Goal: Information Seeking & Learning: Learn about a topic

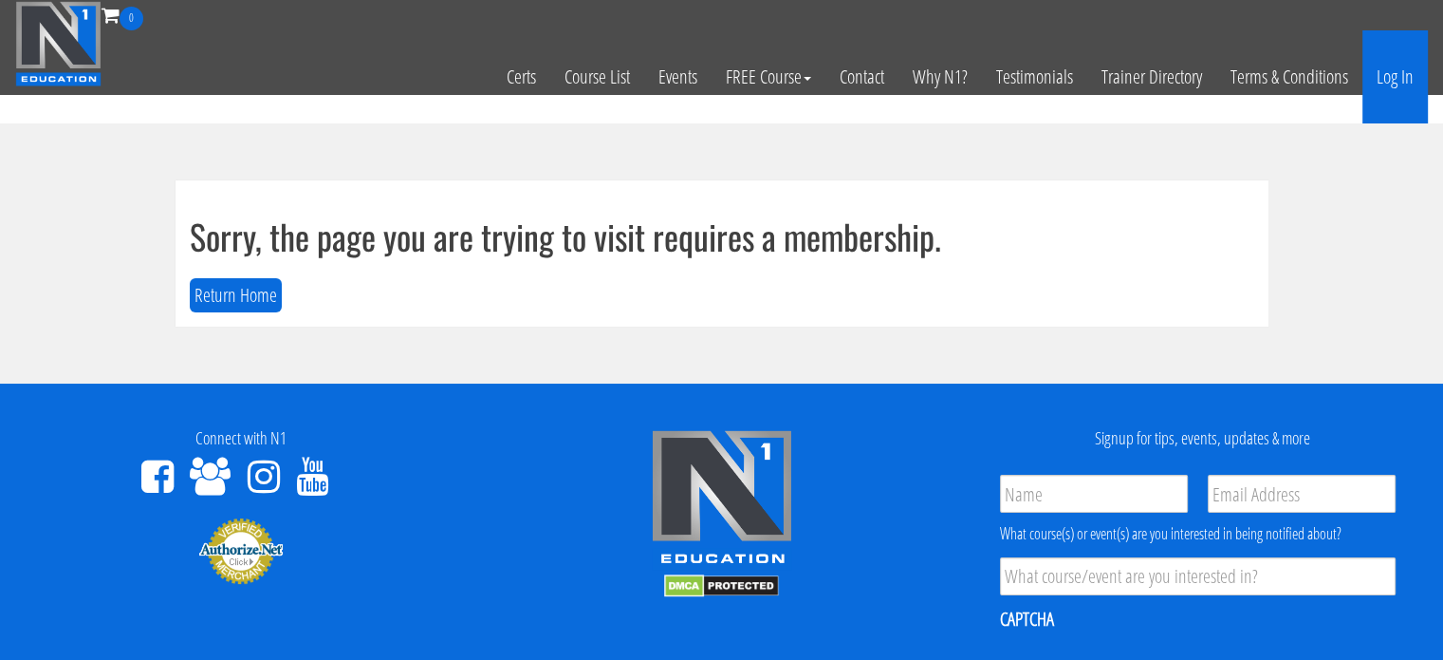
click at [1393, 66] on link "Log In" at bounding box center [1395, 76] width 65 height 93
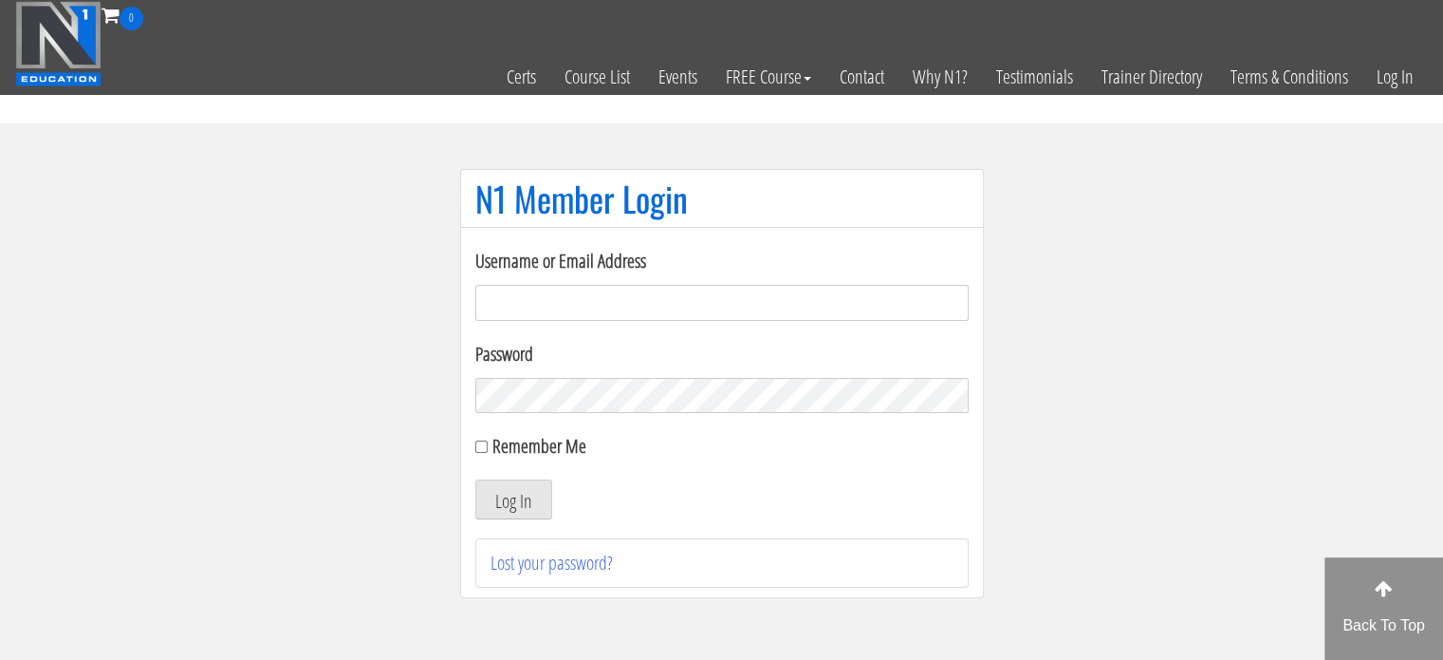
click at [537, 296] on input "Username or Email Address" at bounding box center [721, 303] width 493 height 36
type input "jamesphysiquecraft@gmail.com"
click at [475, 479] on button "Log In" at bounding box center [513, 499] width 77 height 40
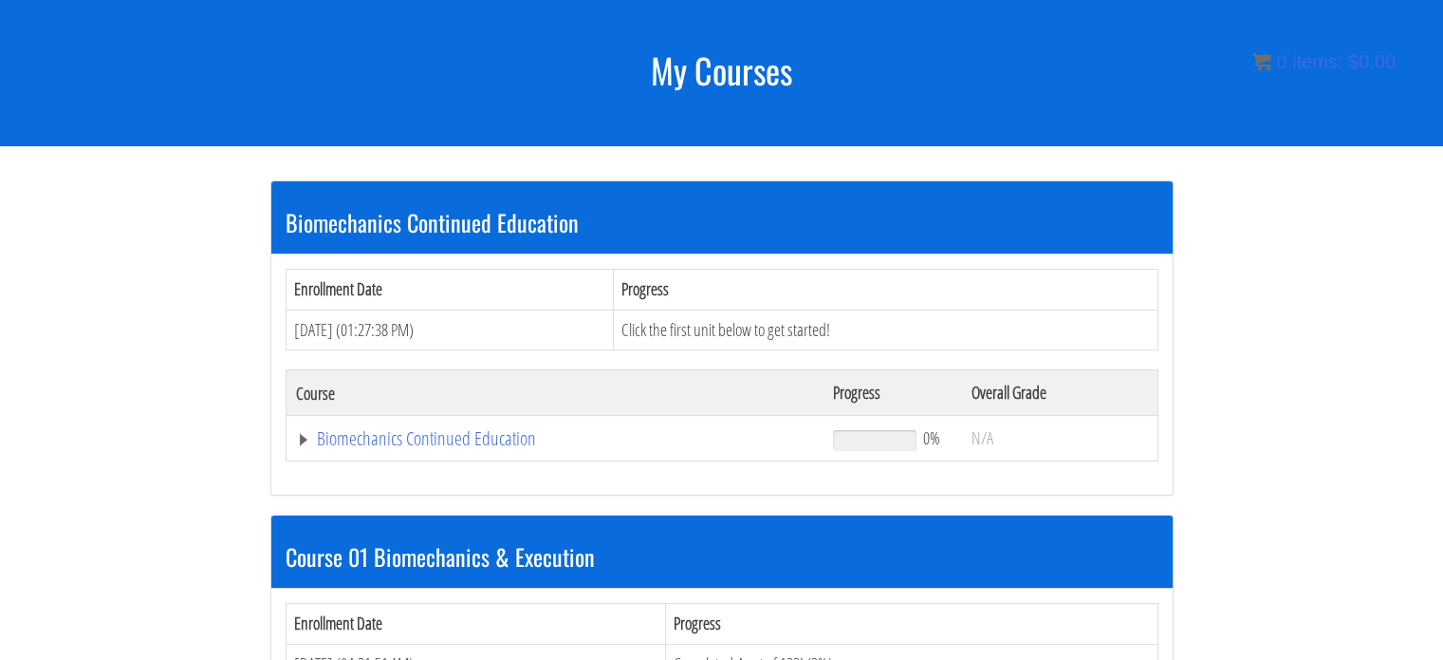
scroll to position [475, 0]
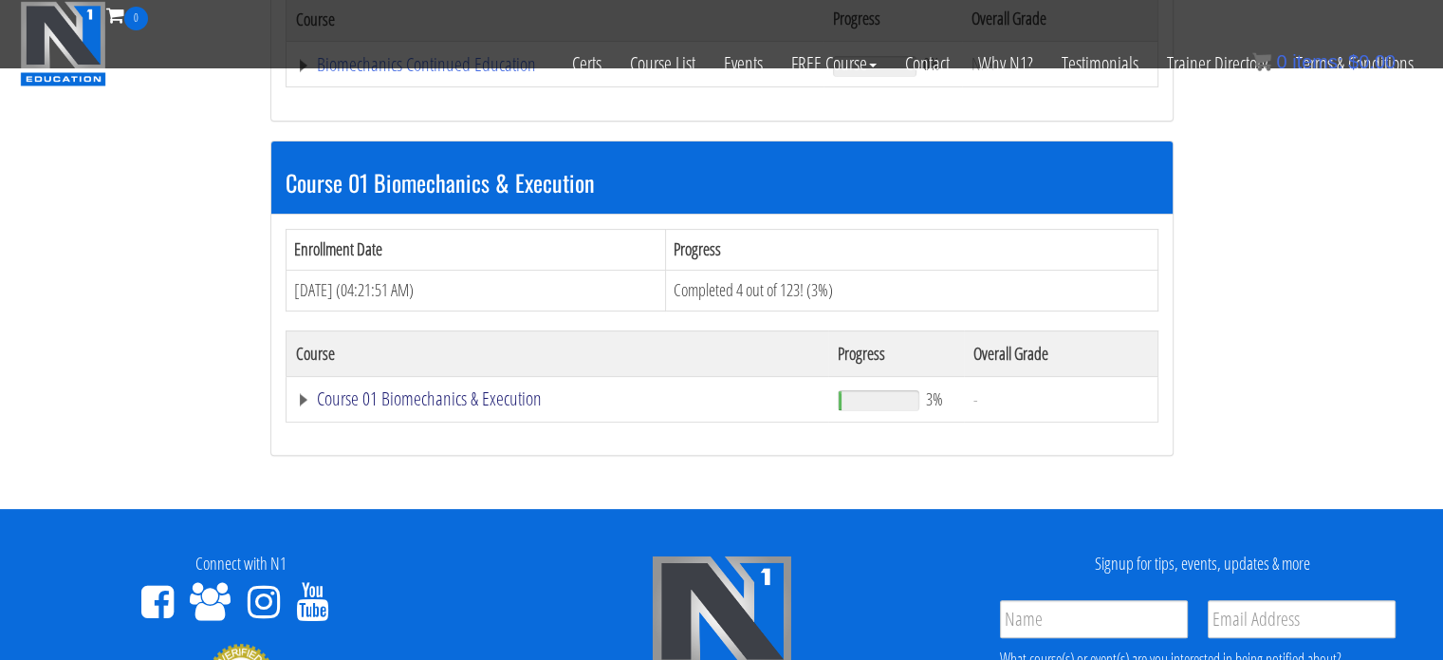
click at [307, 74] on link "Course 01 Biomechanics & Execution" at bounding box center [555, 64] width 519 height 19
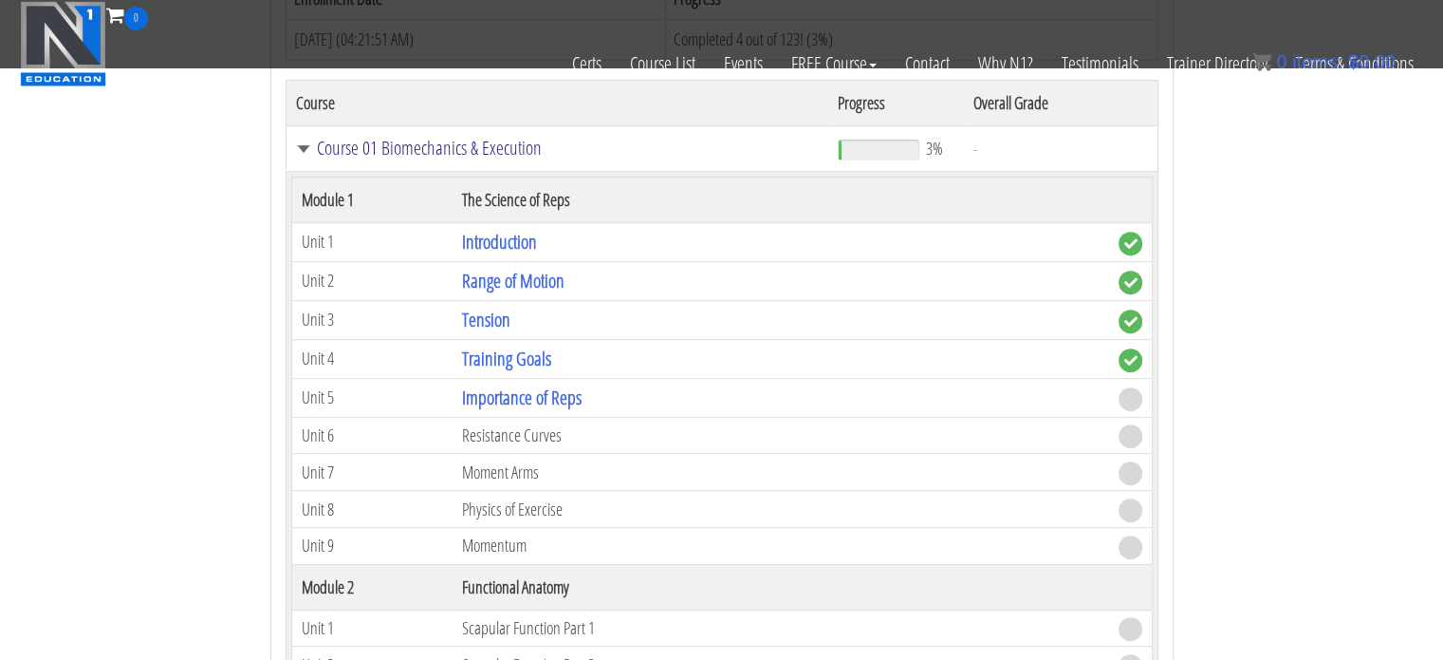
scroll to position [759, 0]
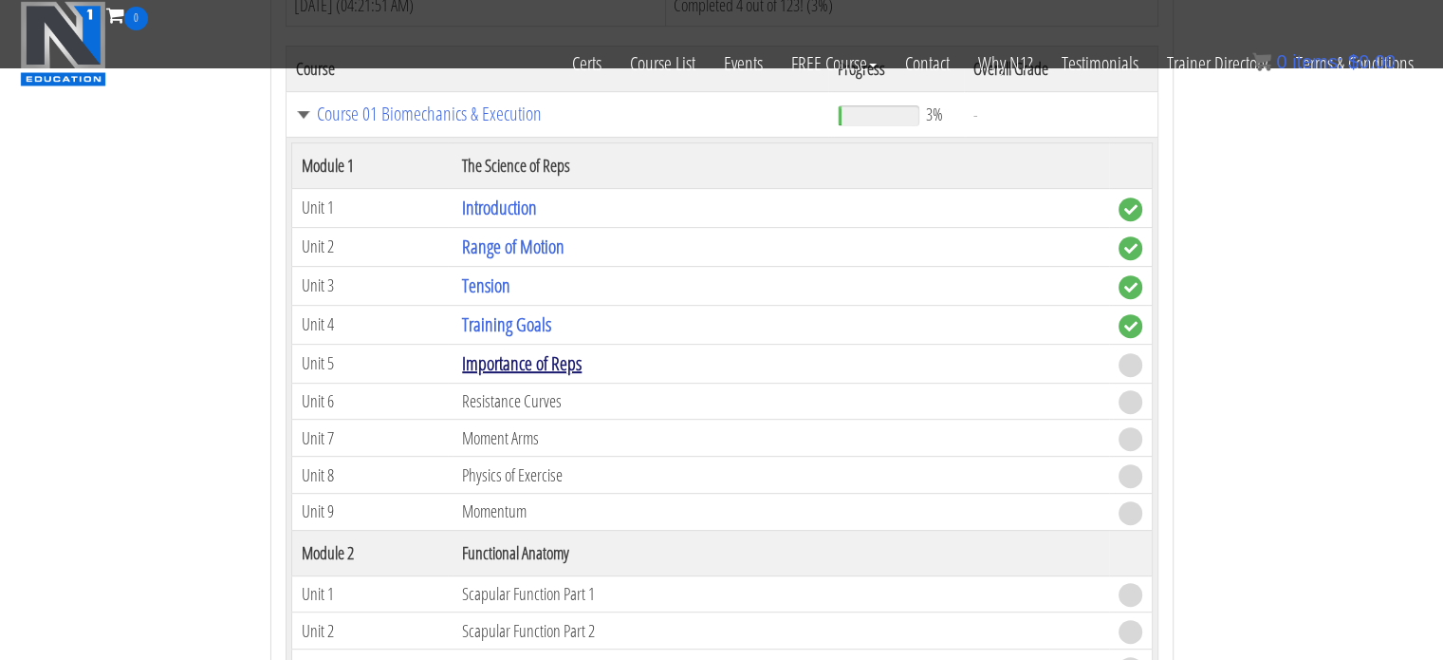
click at [537, 355] on link "Importance of Reps" at bounding box center [522, 363] width 120 height 26
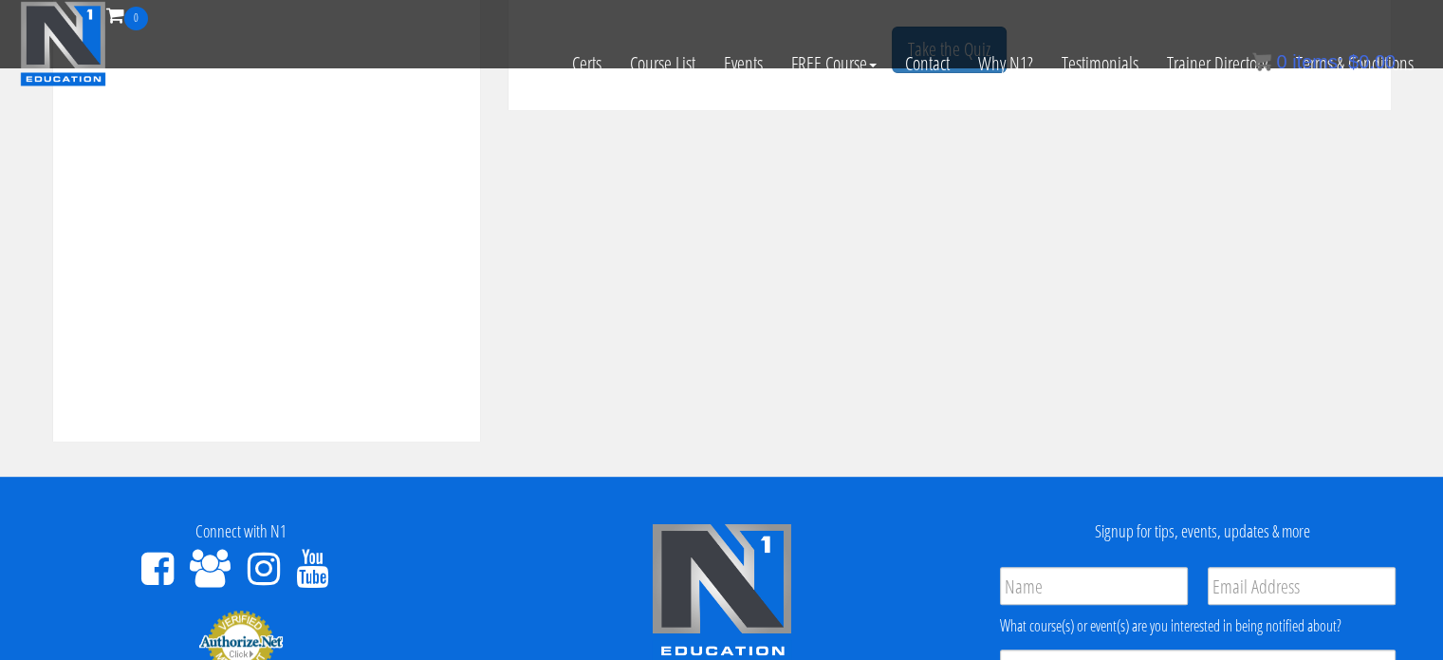
scroll to position [569, 0]
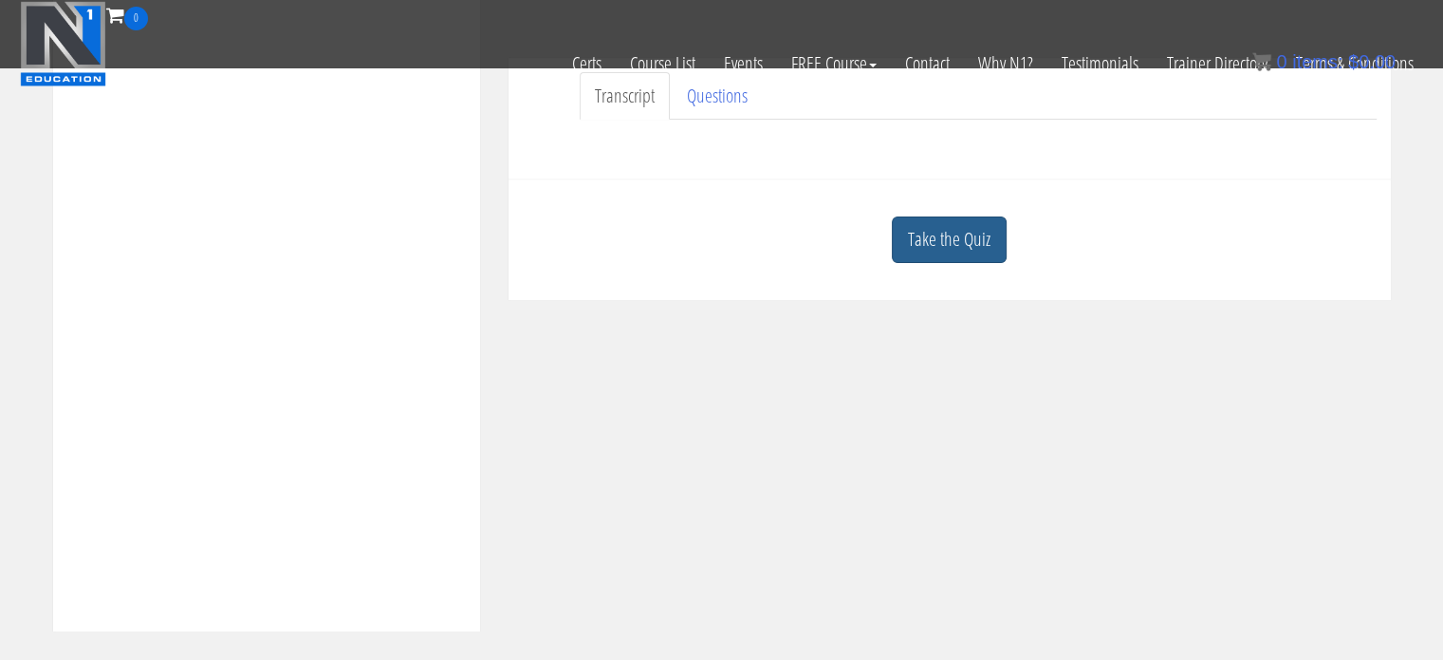
click at [952, 252] on link "Take the Quiz" at bounding box center [949, 239] width 115 height 47
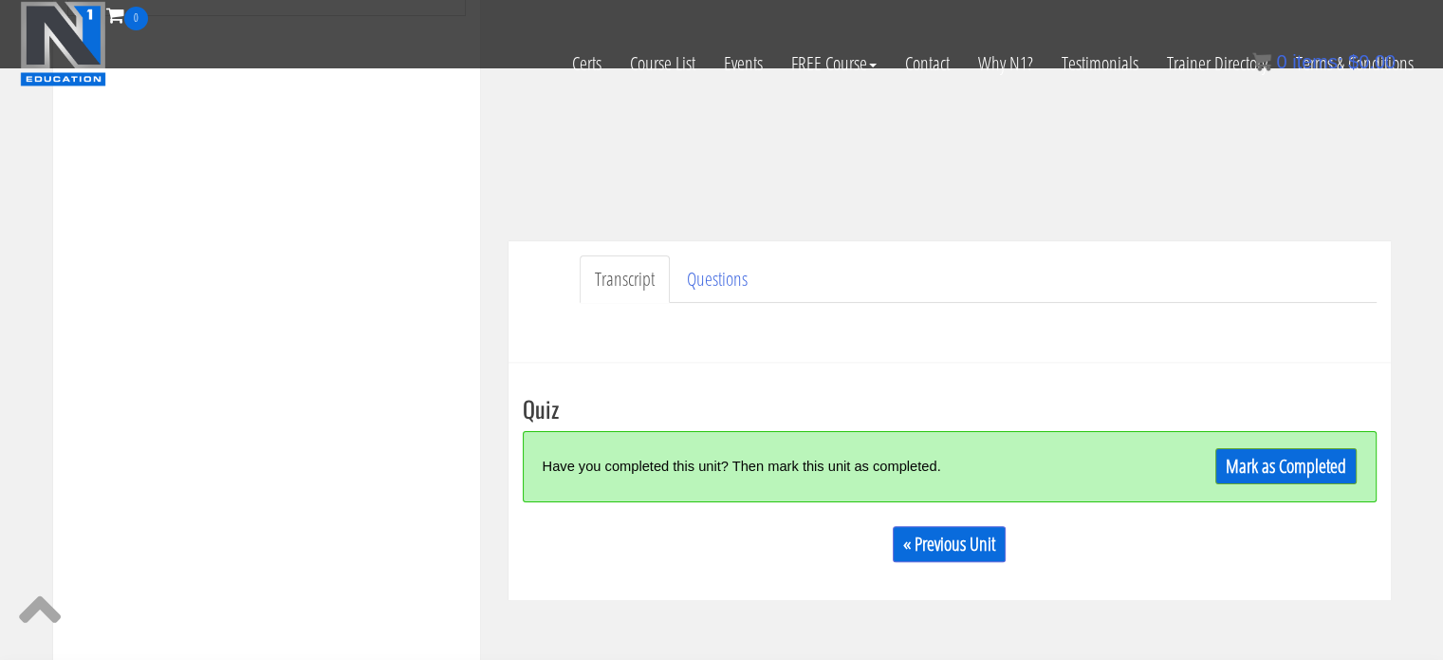
scroll to position [380, 0]
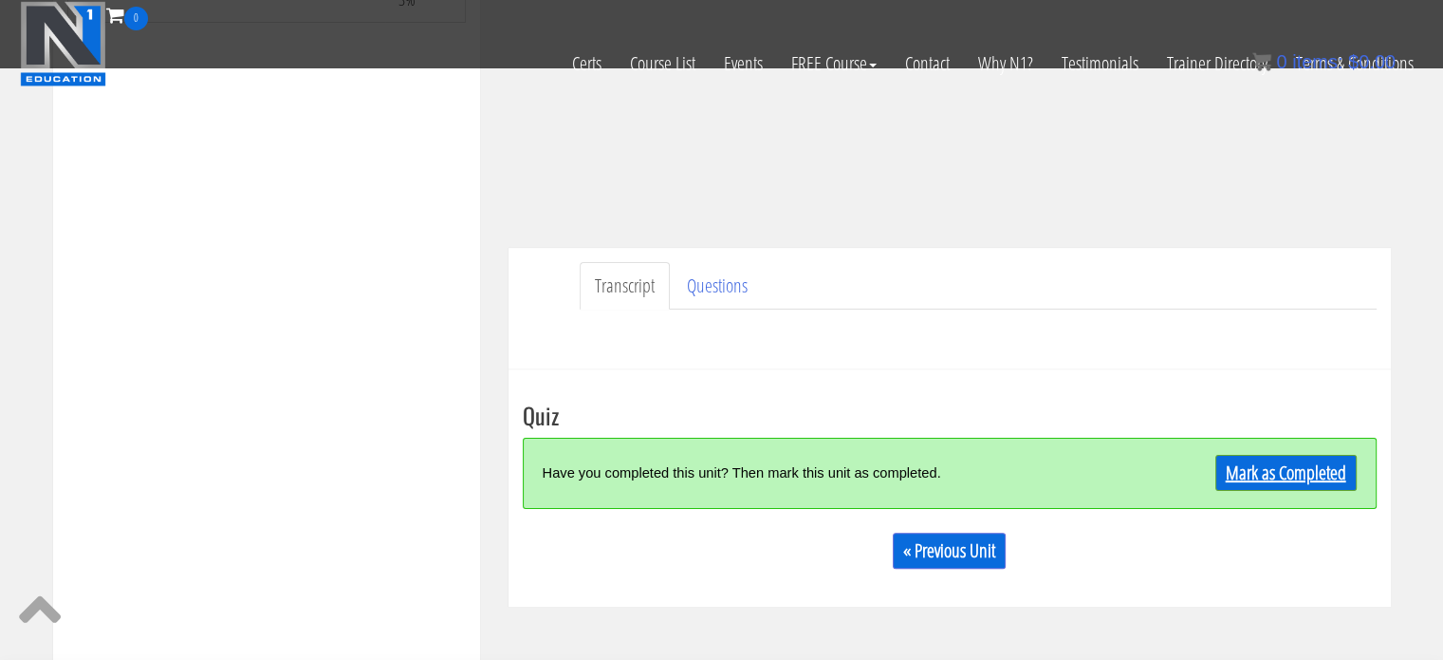
click at [1249, 475] on link "Mark as Completed" at bounding box center [1286, 473] width 141 height 36
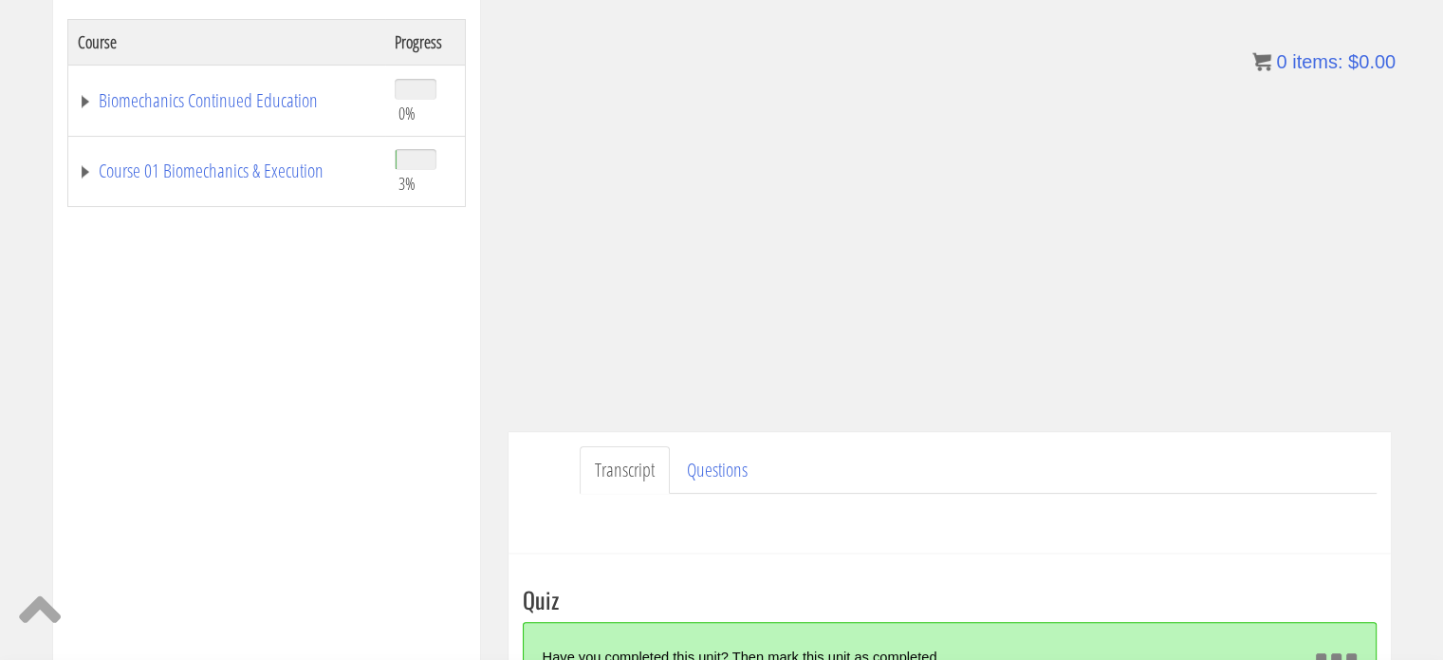
scroll to position [505, 0]
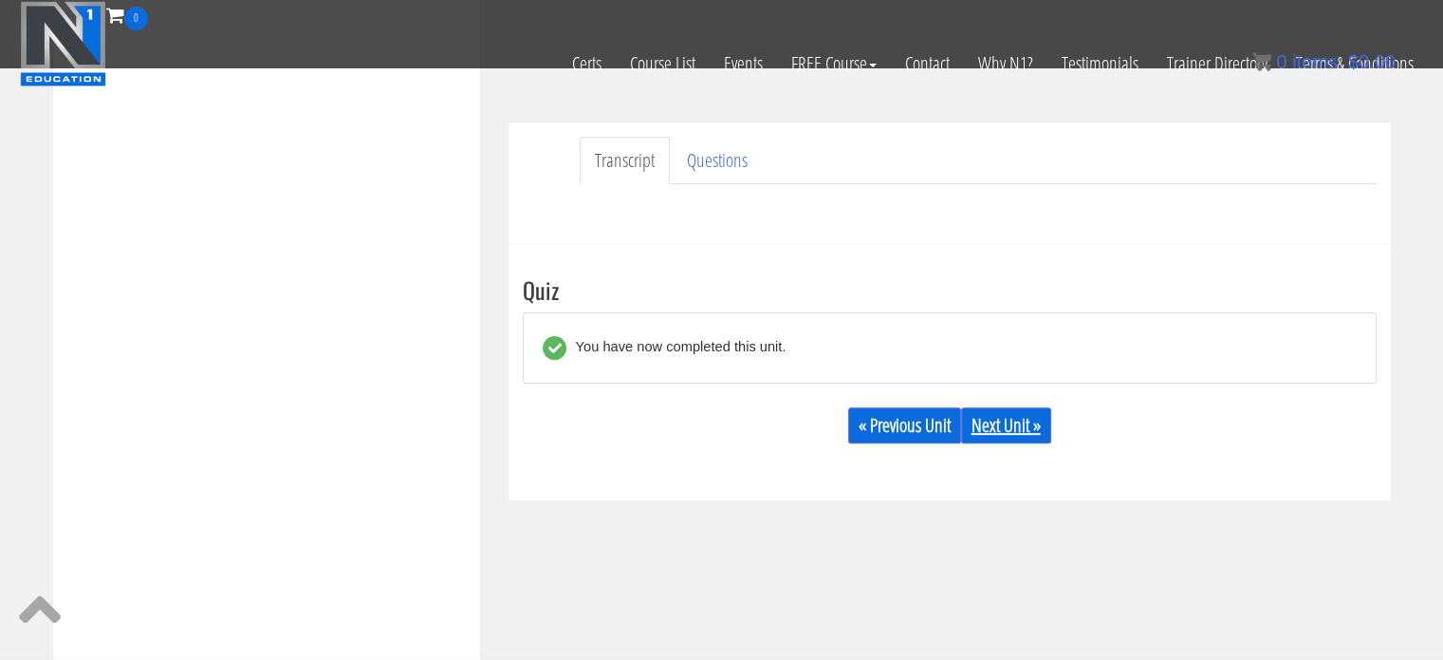
click at [1024, 427] on link "Next Unit »" at bounding box center [1006, 425] width 90 height 36
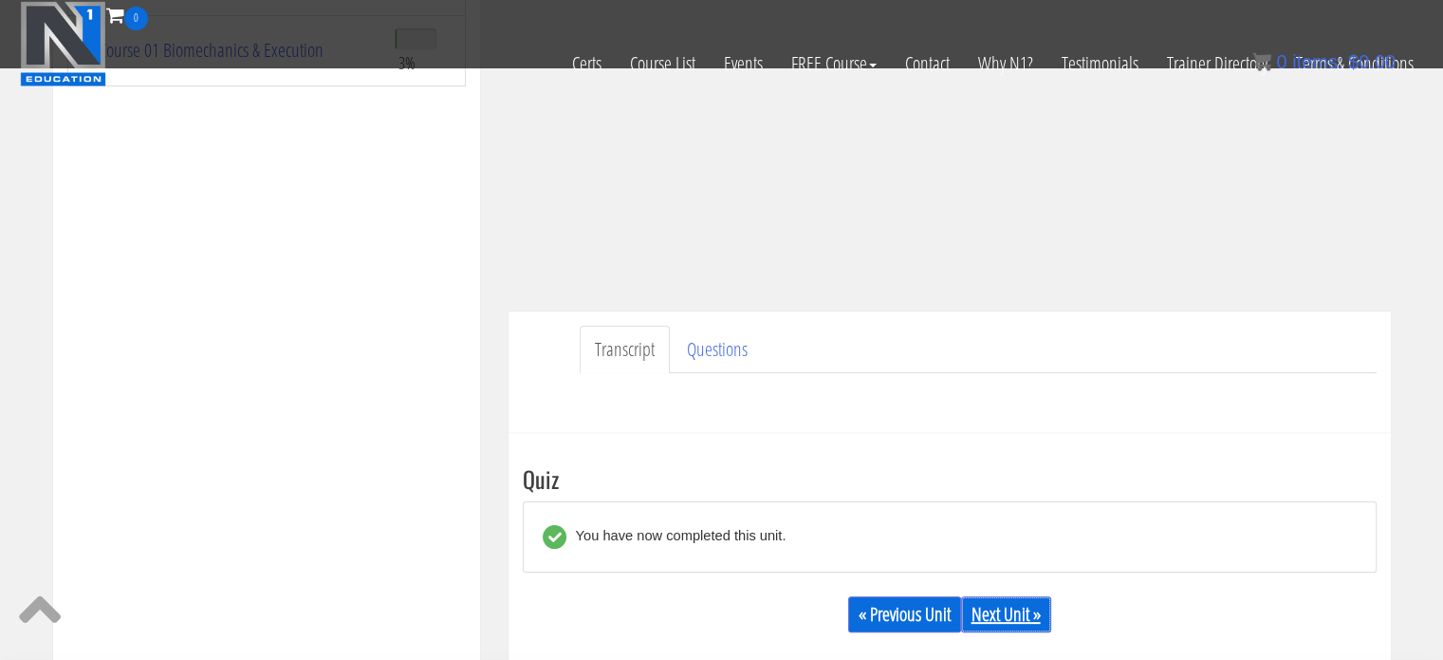
scroll to position [342, 0]
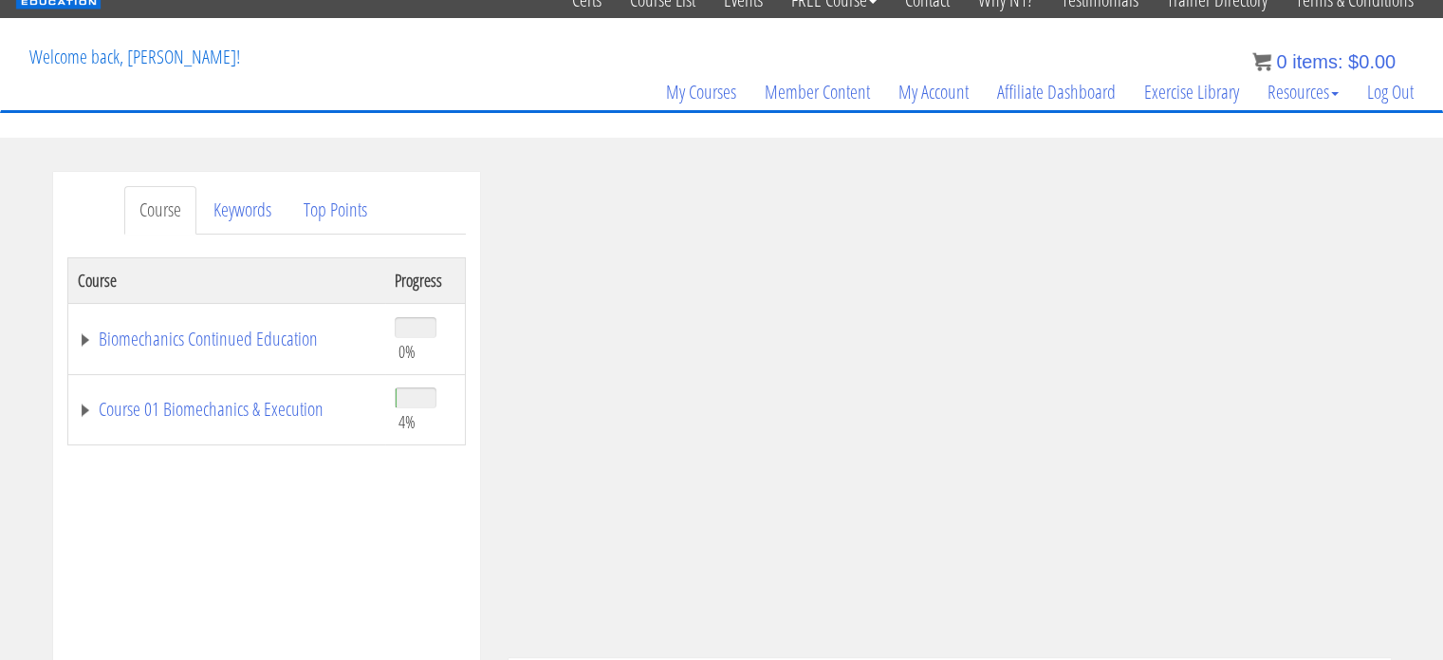
scroll to position [95, 0]
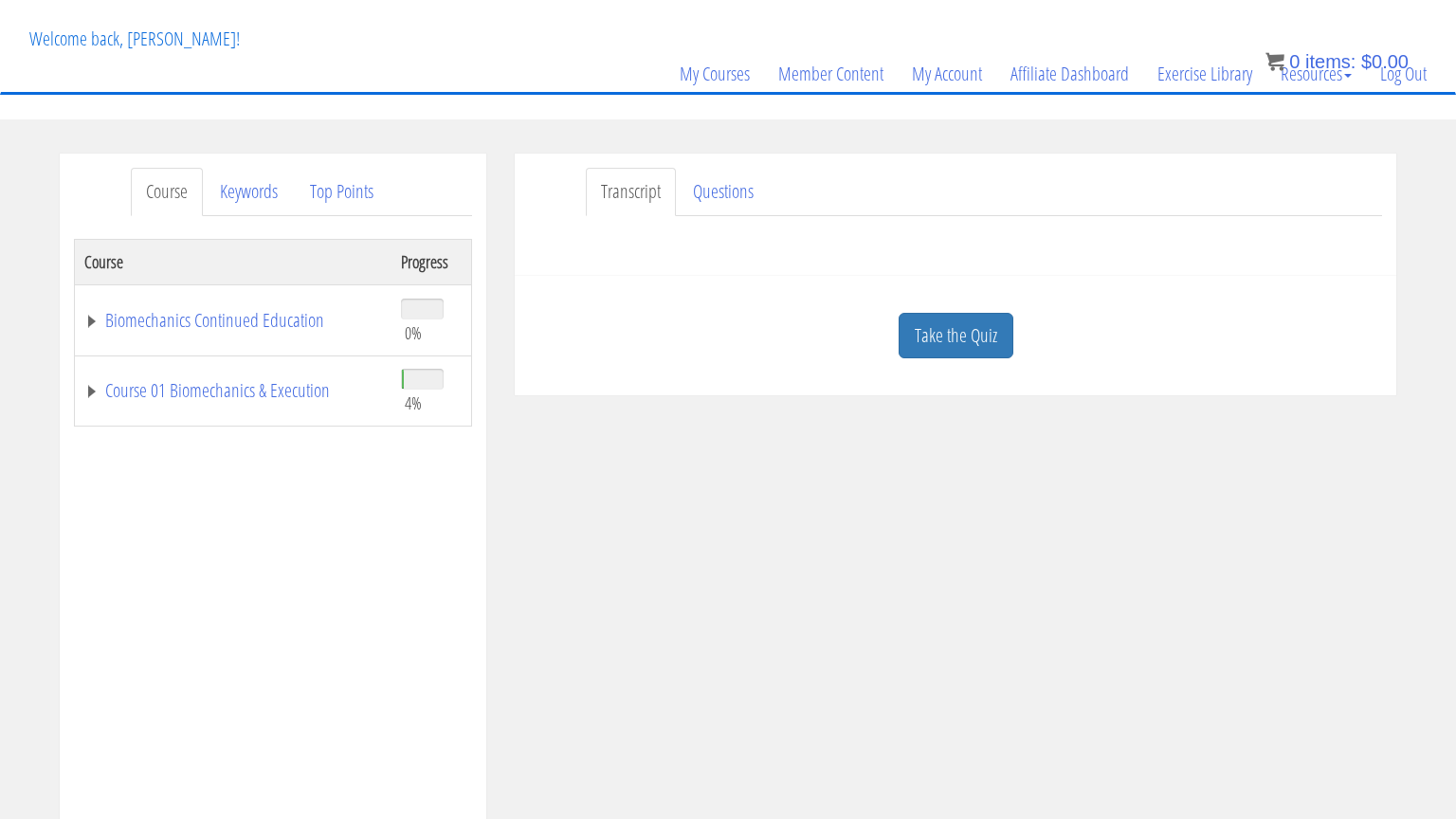
click at [1376, 658] on iframe at bounding box center [728, 410] width 1456 height 819
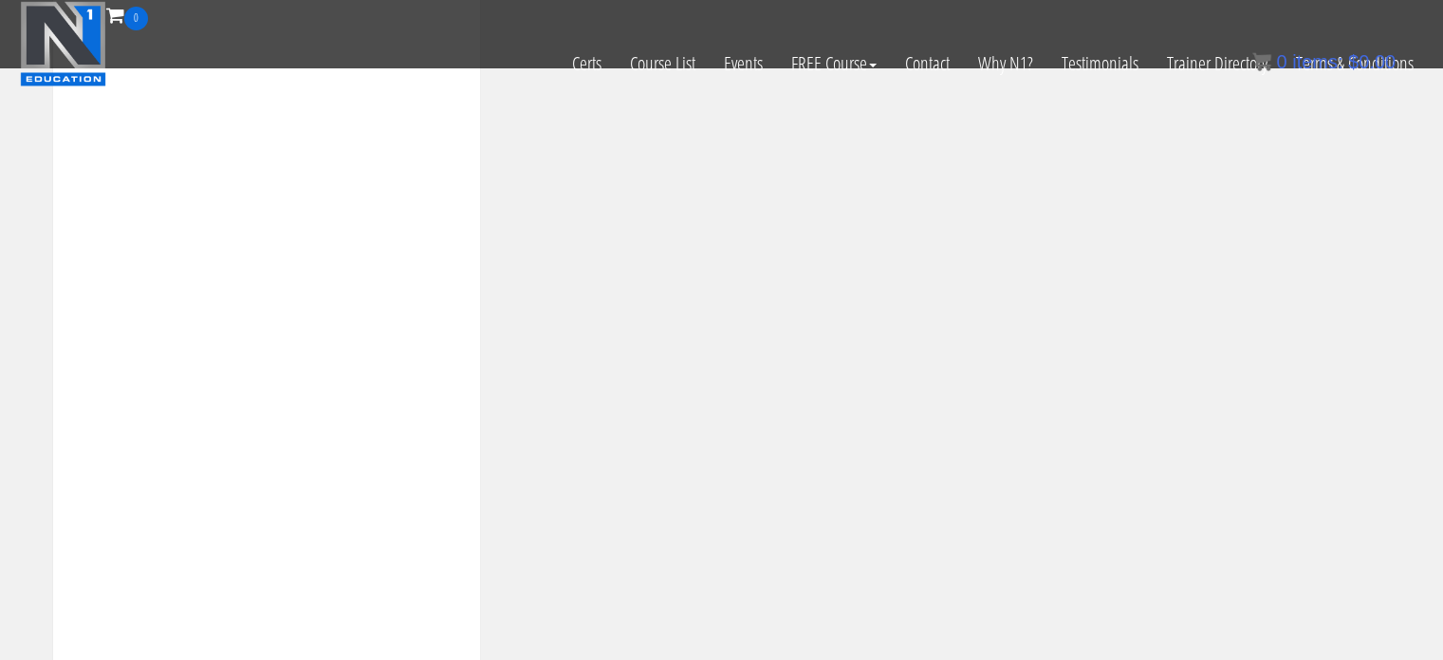
scroll to position [486, 0]
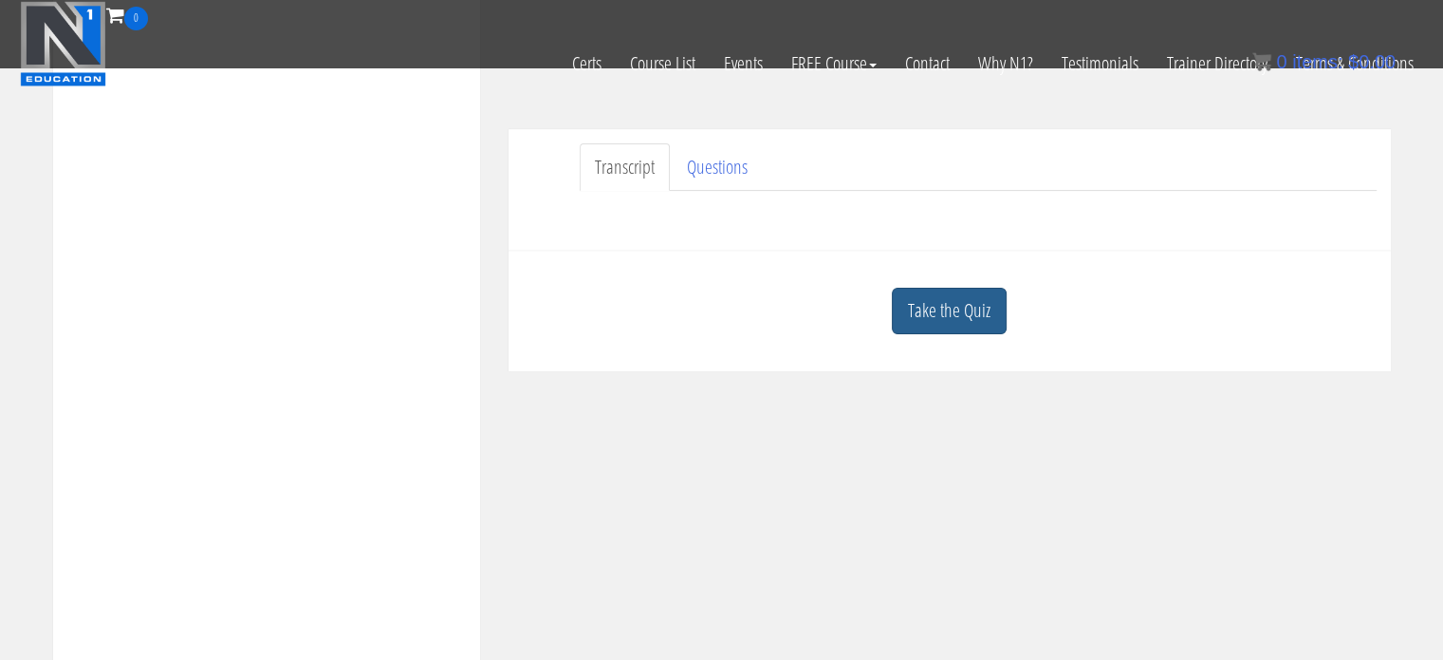
click at [962, 330] on link "Take the Quiz" at bounding box center [949, 311] width 115 height 47
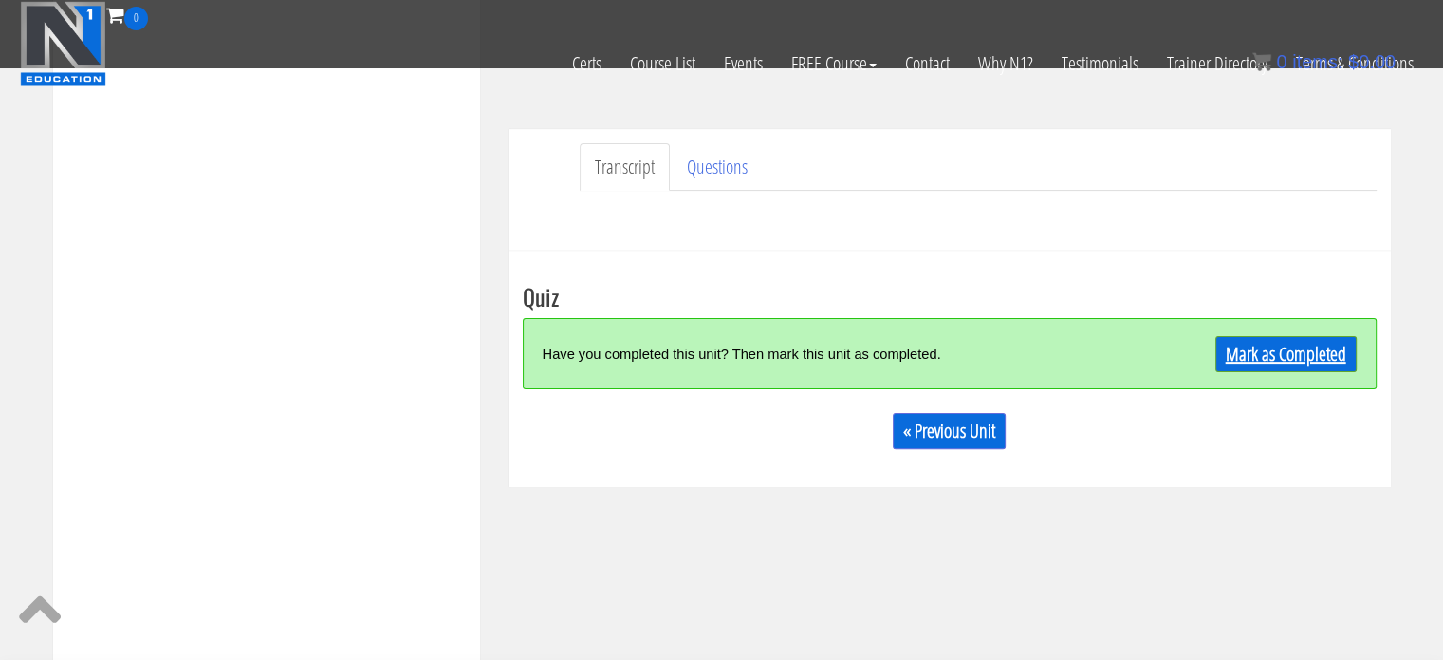
click at [1294, 367] on link "Mark as Completed" at bounding box center [1286, 354] width 141 height 36
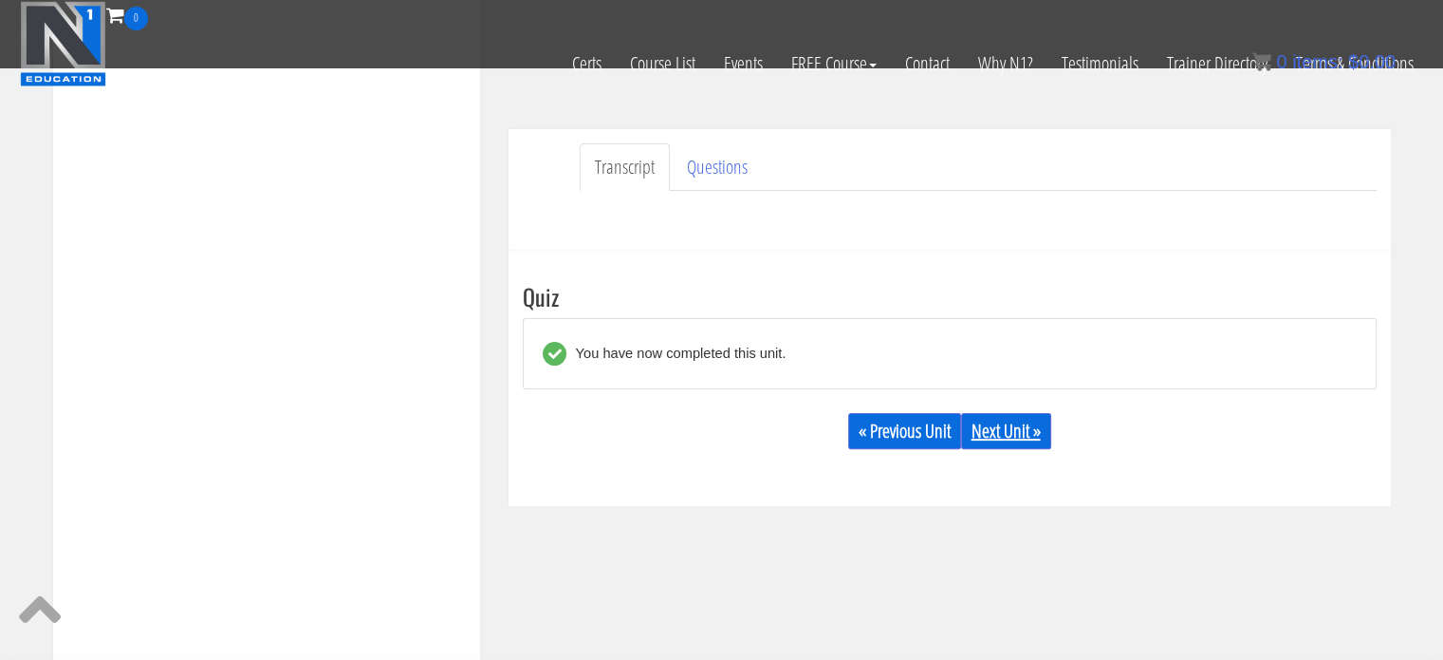
click at [1023, 433] on link "Next Unit »" at bounding box center [1006, 431] width 90 height 36
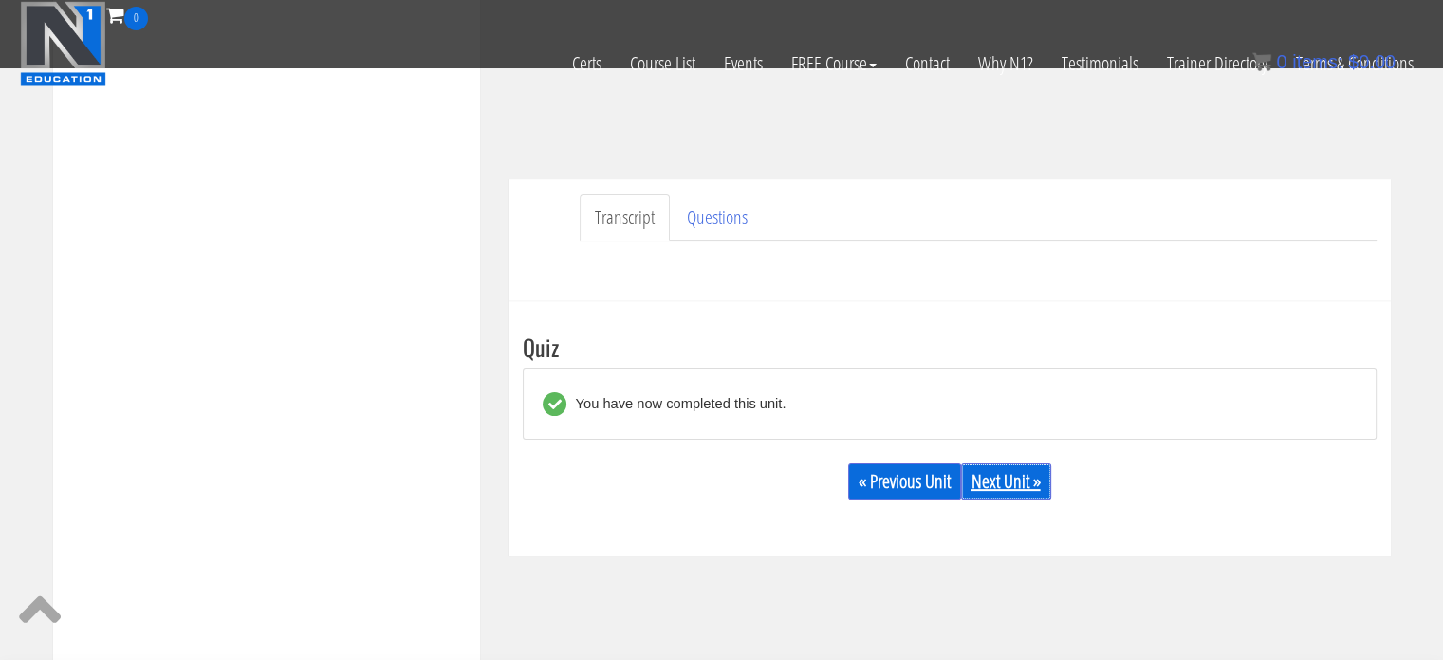
scroll to position [391, 0]
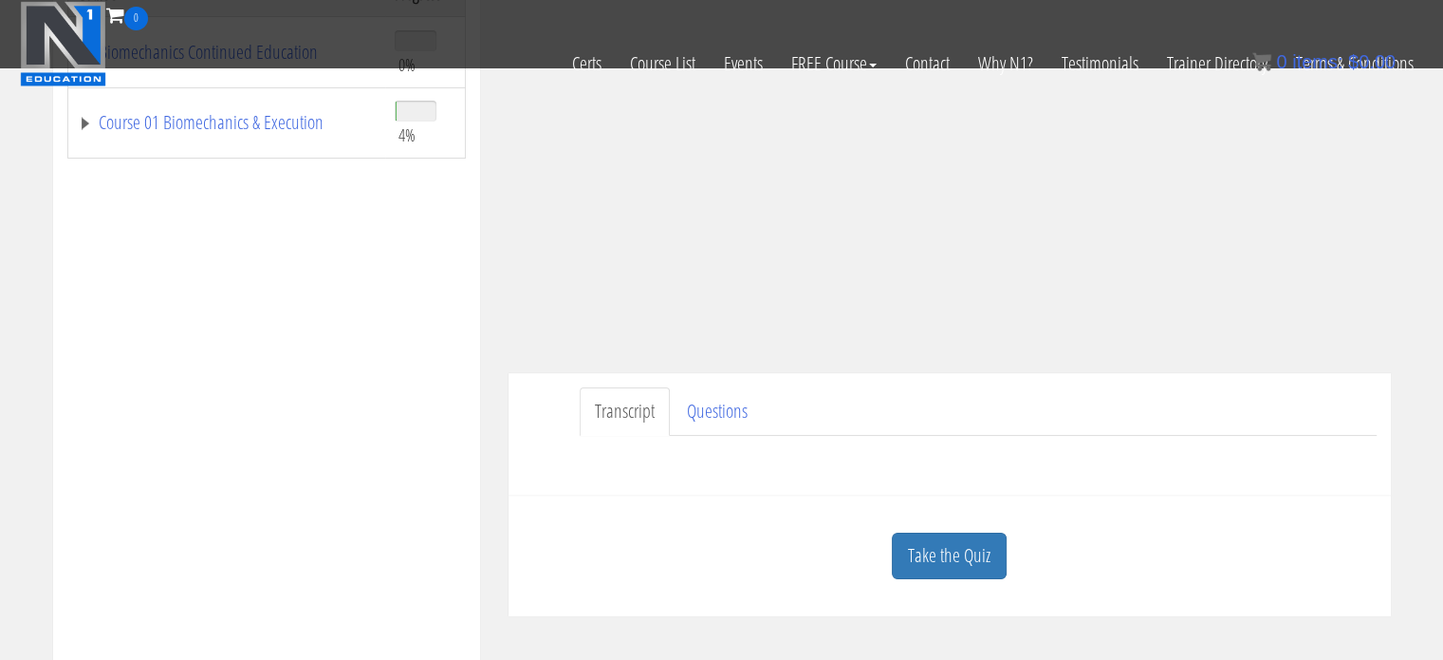
scroll to position [380, 0]
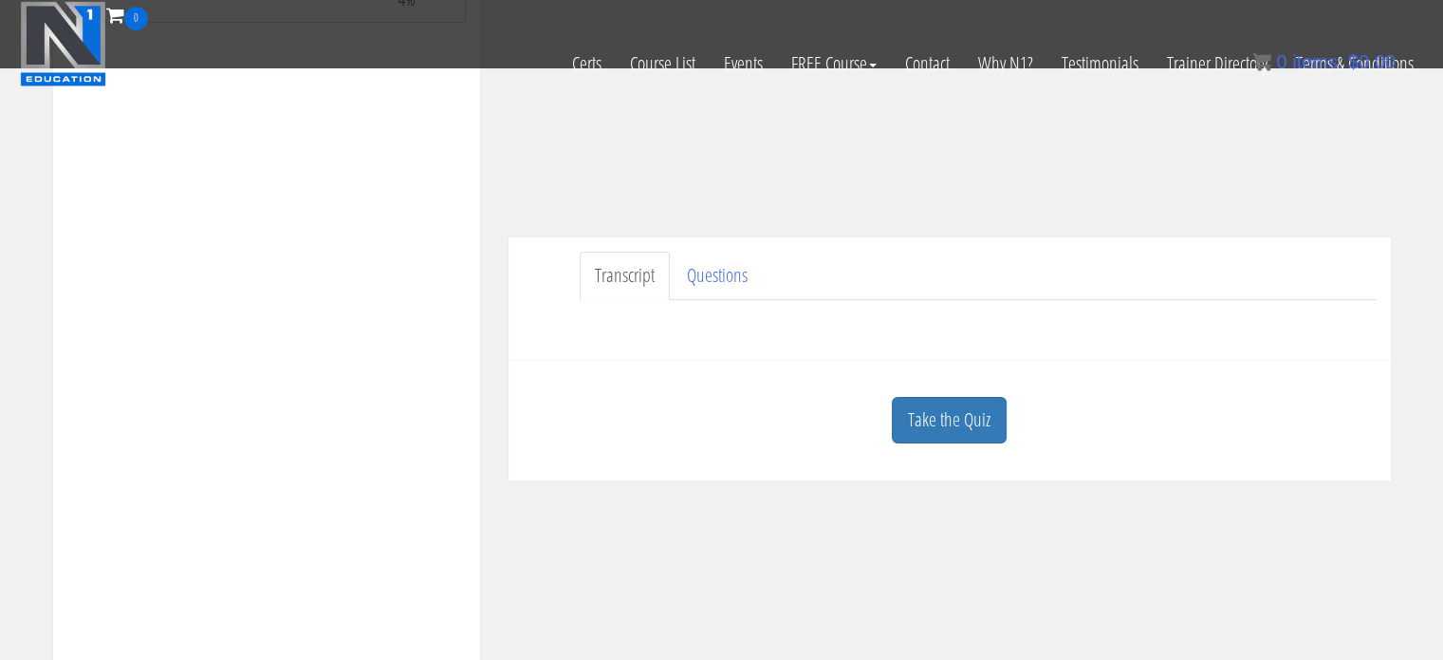
click at [1014, 422] on div "Take the Quiz" at bounding box center [950, 420] width 854 height 92
click at [999, 422] on link "Take the Quiz" at bounding box center [949, 420] width 115 height 47
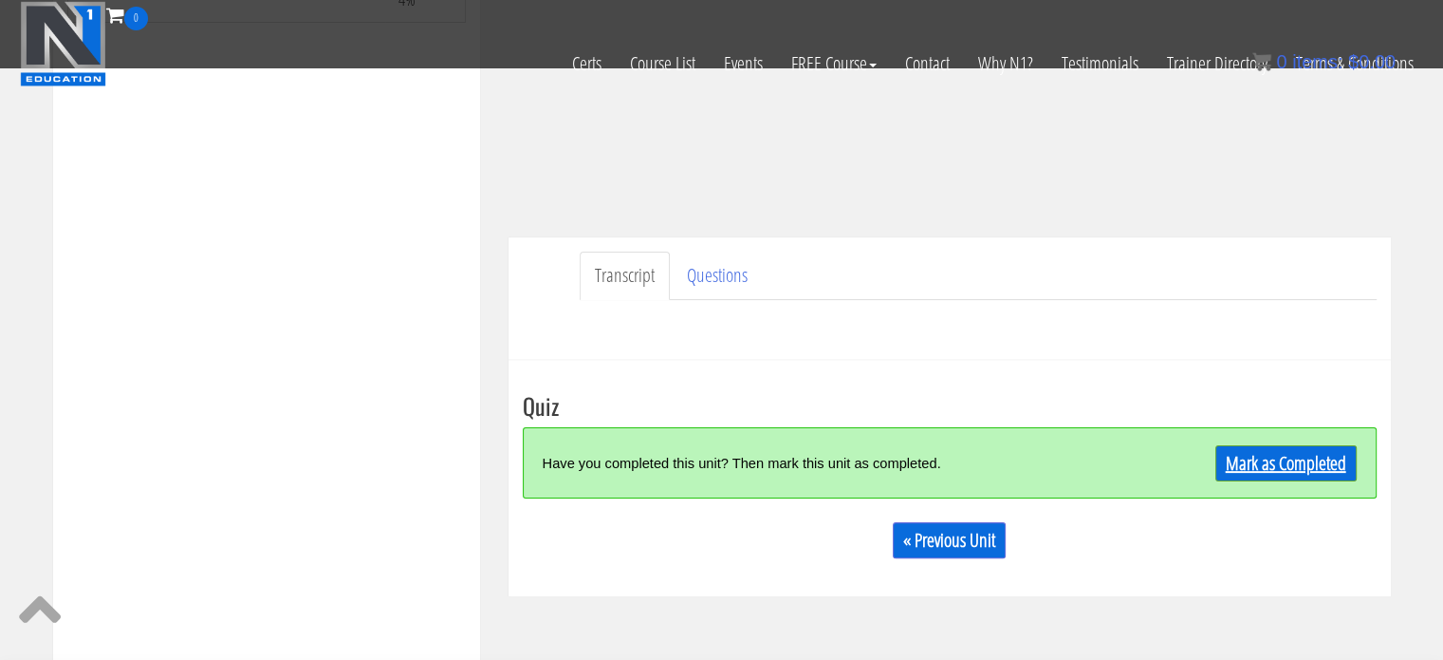
click at [1279, 458] on link "Mark as Completed" at bounding box center [1286, 463] width 141 height 36
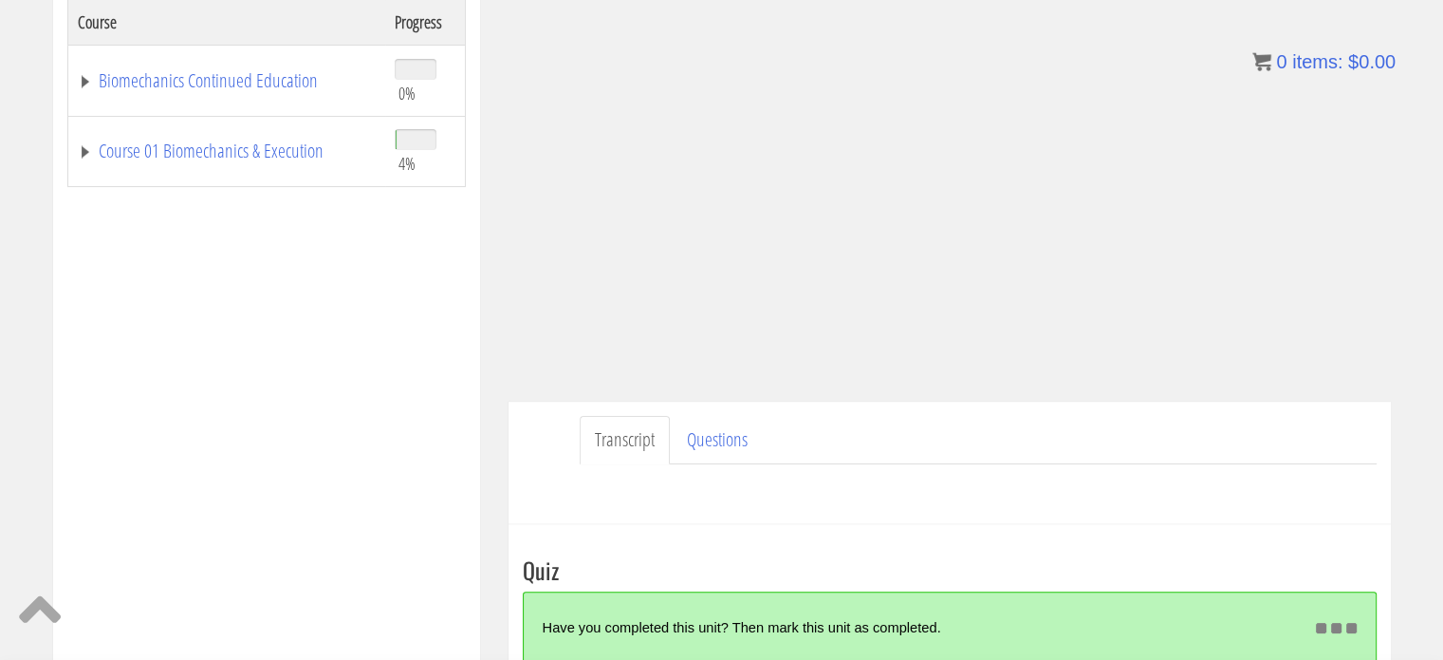
scroll to position [506, 0]
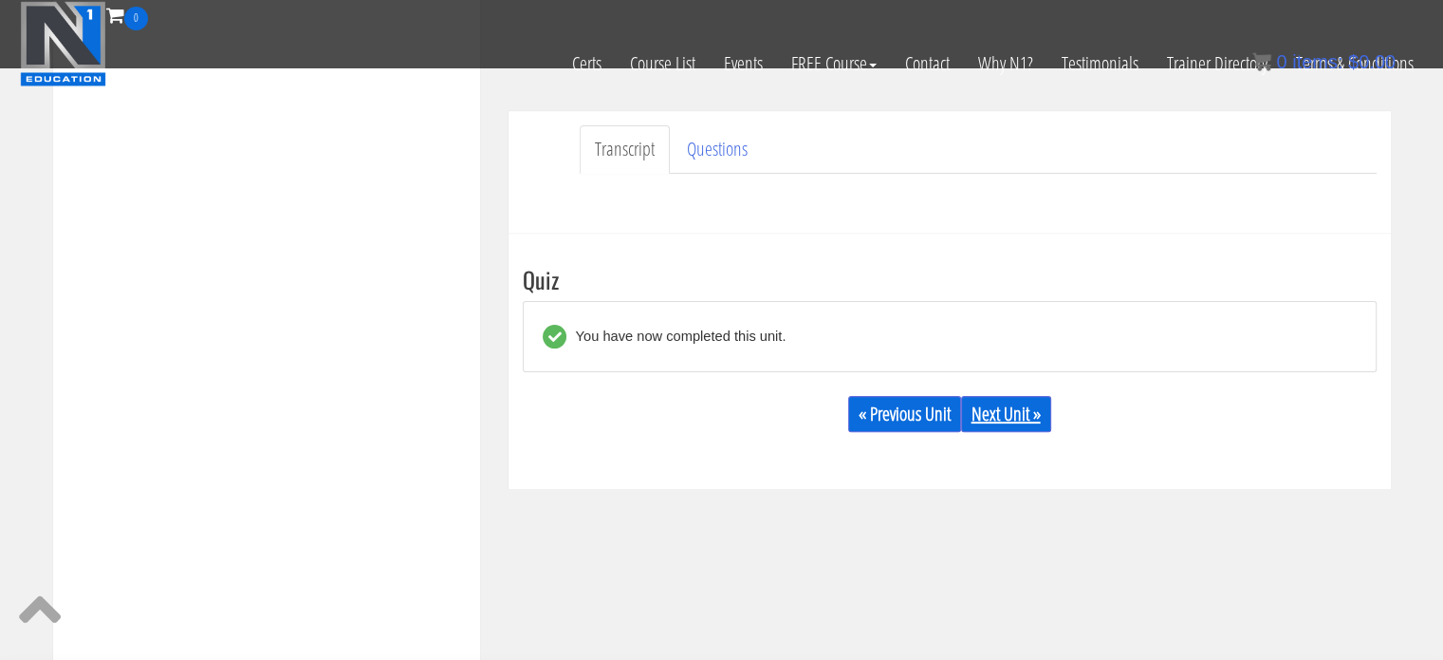
click at [998, 407] on link "Next Unit »" at bounding box center [1006, 414] width 90 height 36
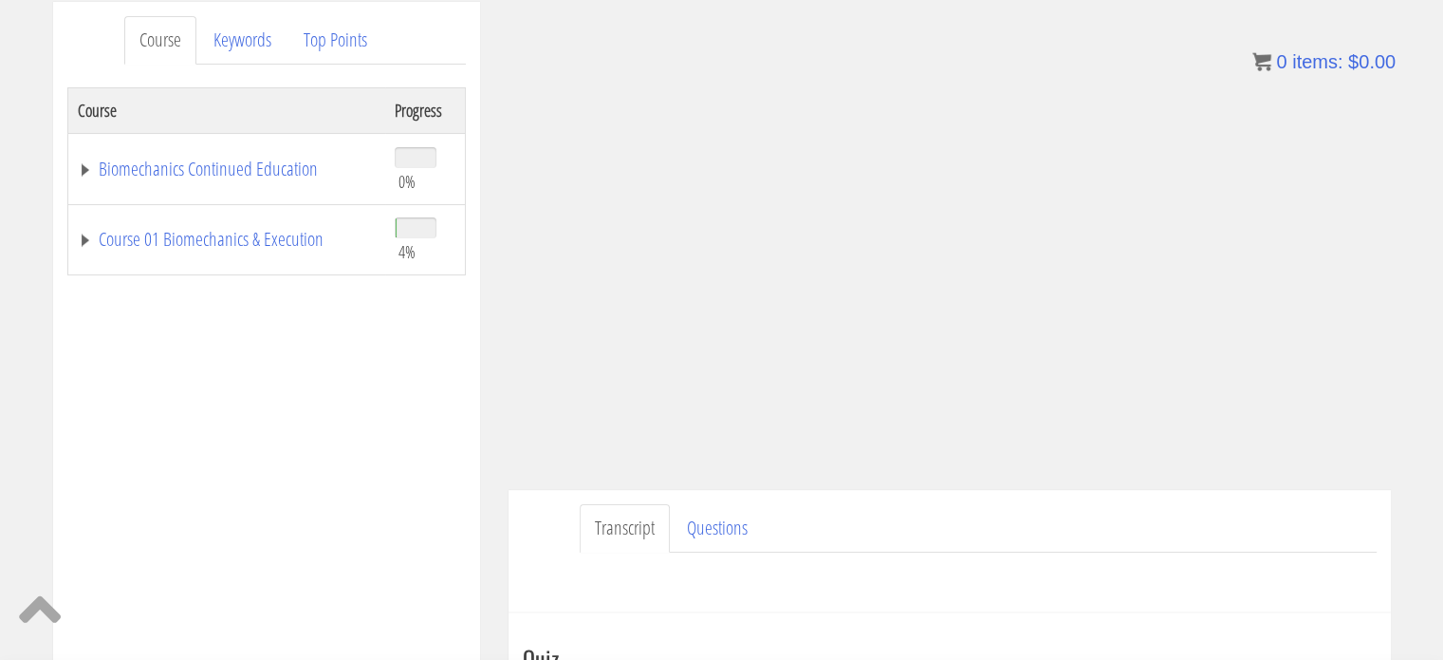
scroll to position [57, 0]
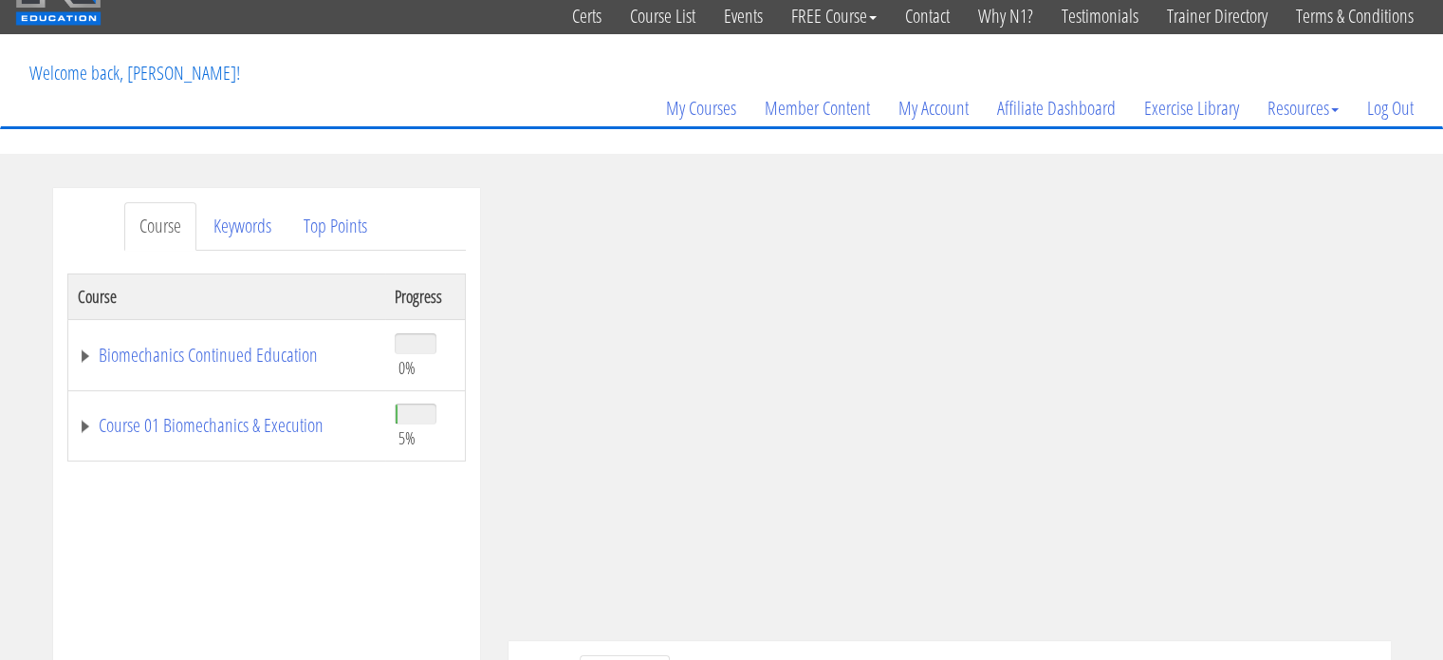
scroll to position [95, 0]
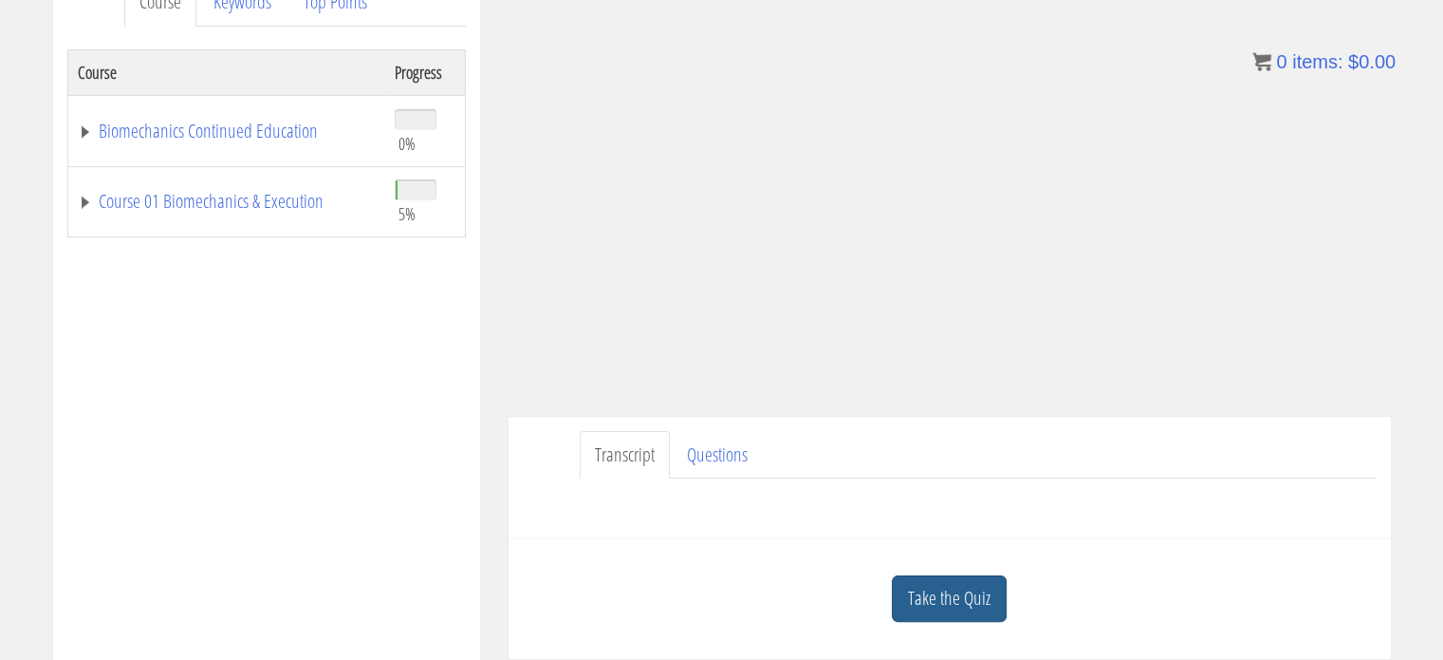
click at [988, 599] on link "Take the Quiz" at bounding box center [949, 598] width 115 height 47
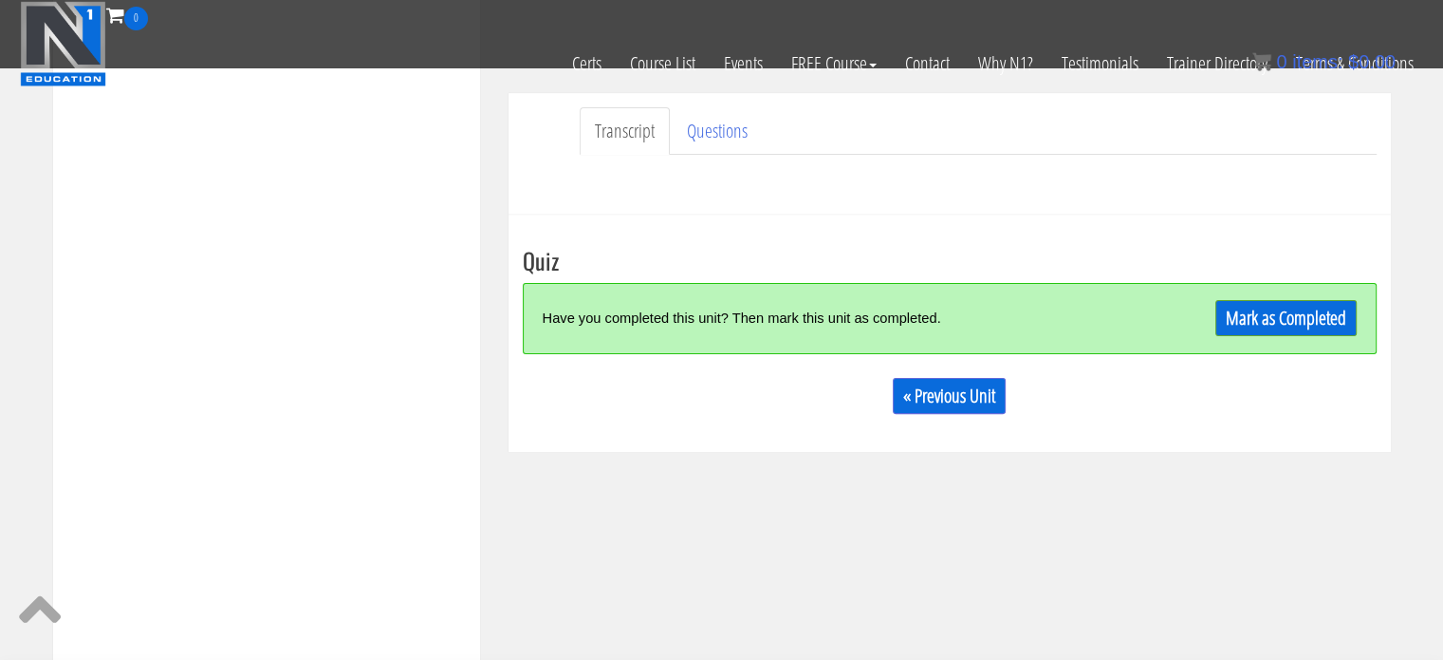
scroll to position [569, 0]
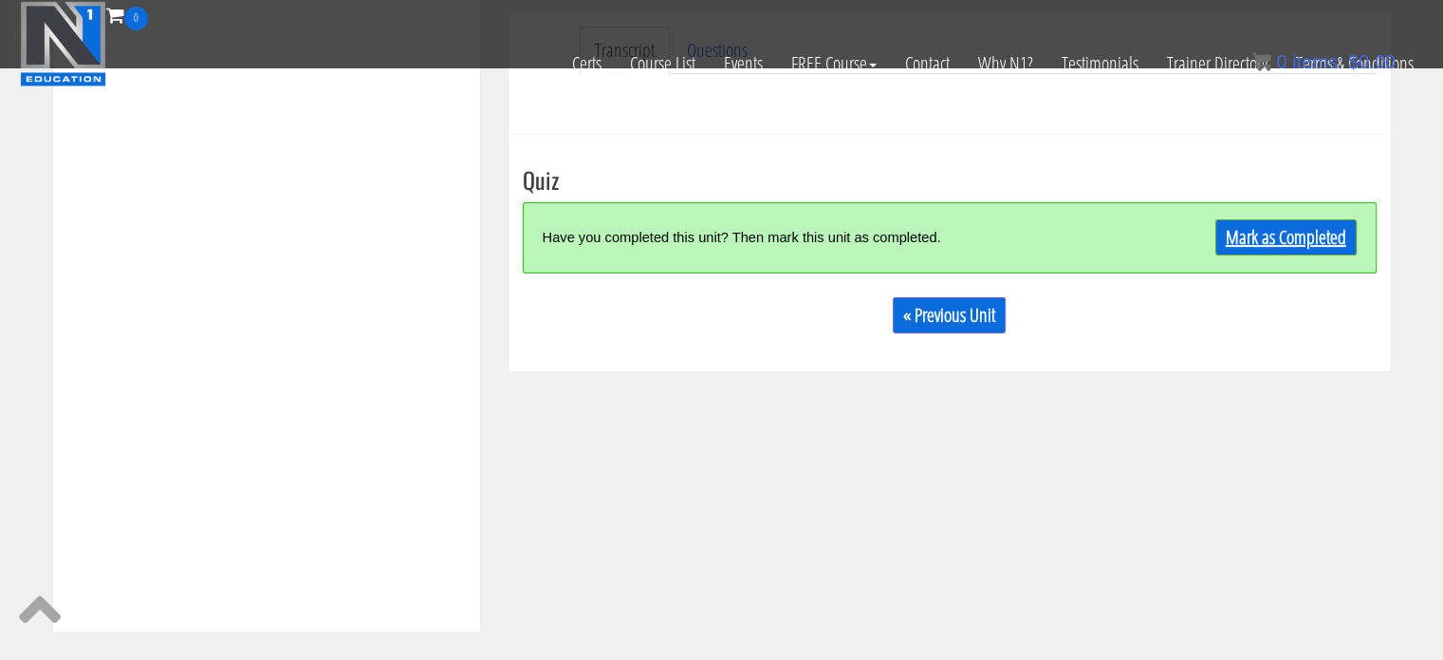
click at [1294, 233] on link "Mark as Completed" at bounding box center [1286, 237] width 141 height 36
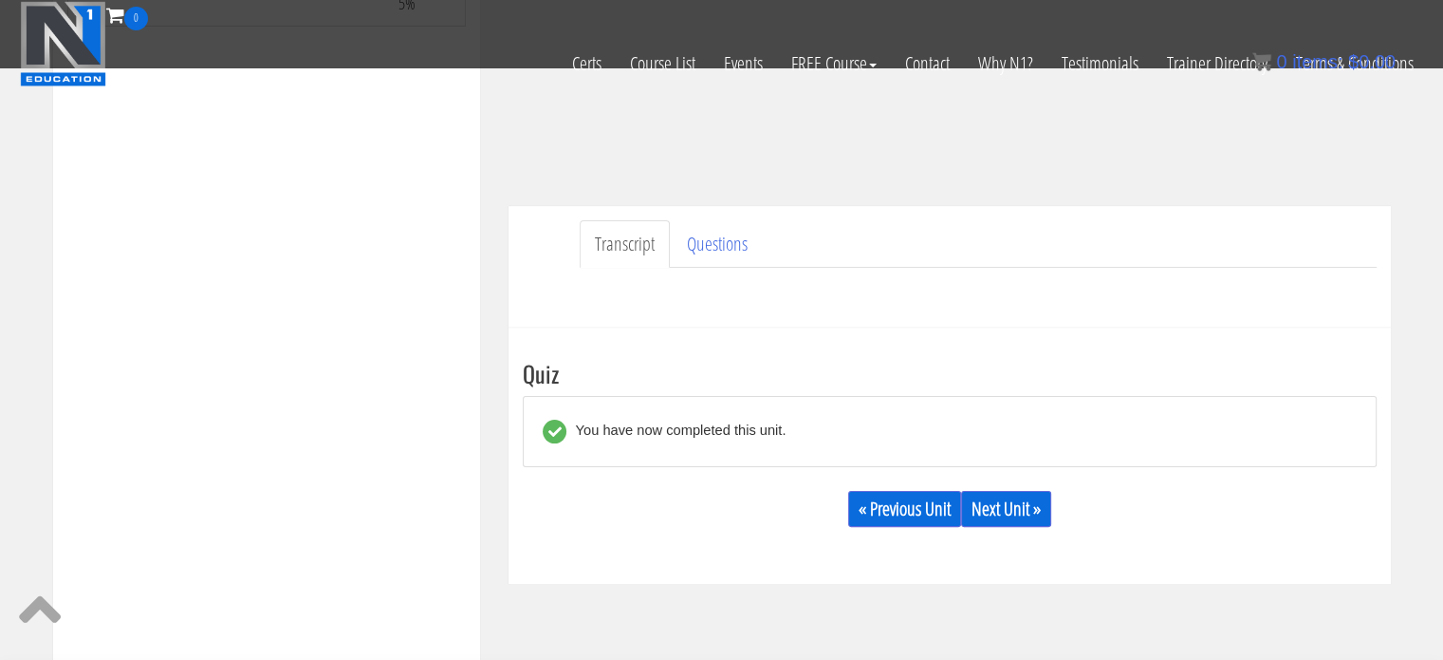
scroll to position [406, 0]
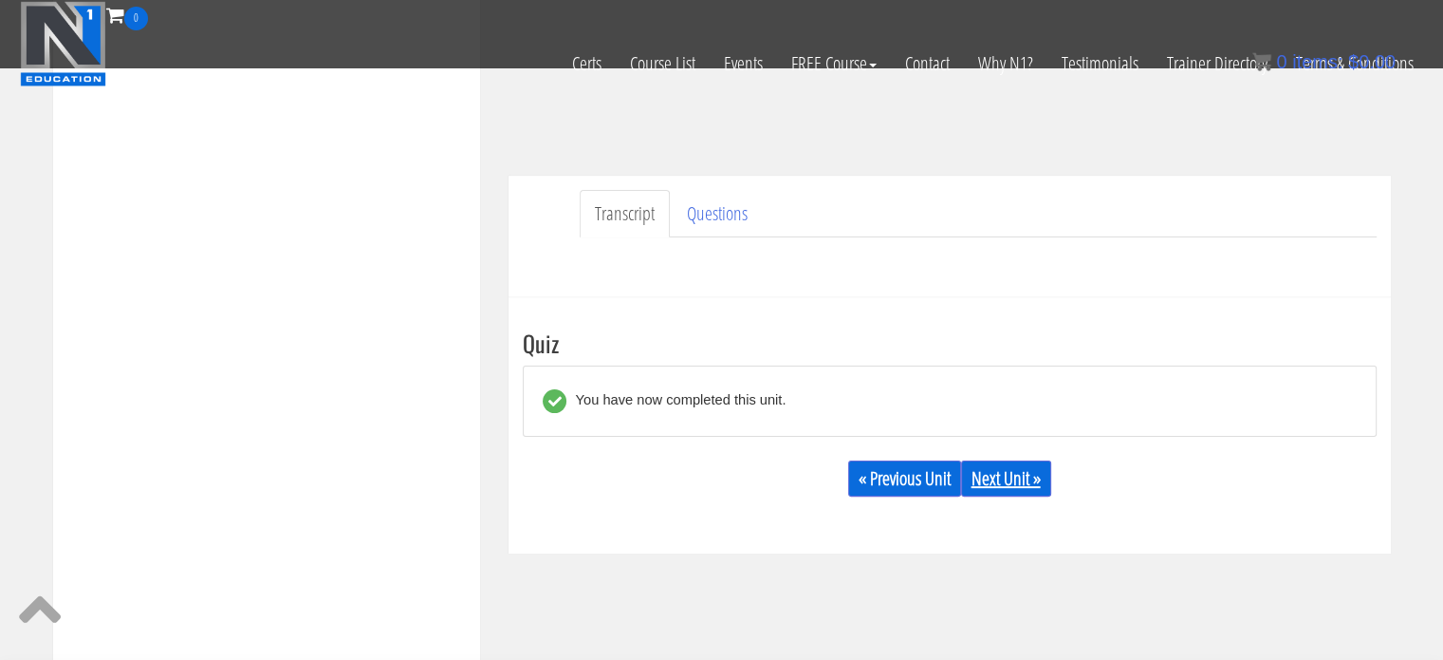
click at [1032, 474] on link "Next Unit »" at bounding box center [1006, 478] width 90 height 36
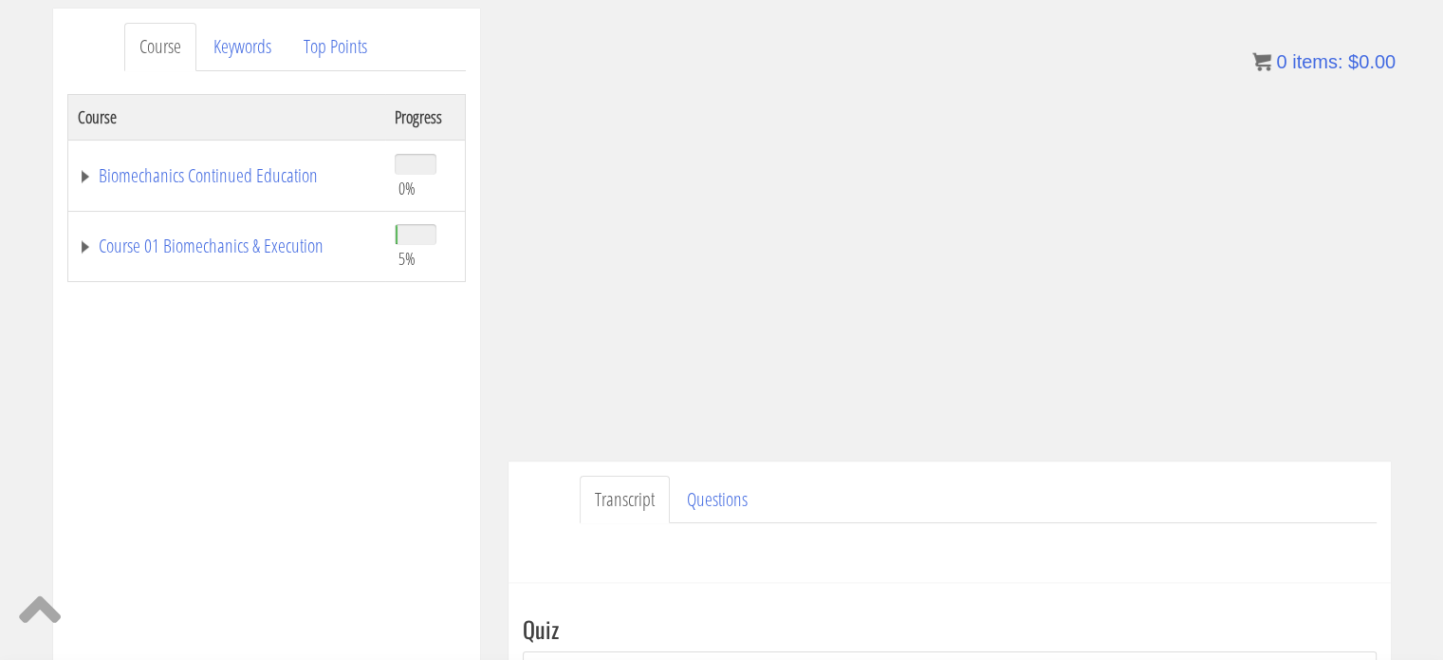
scroll to position [243, 0]
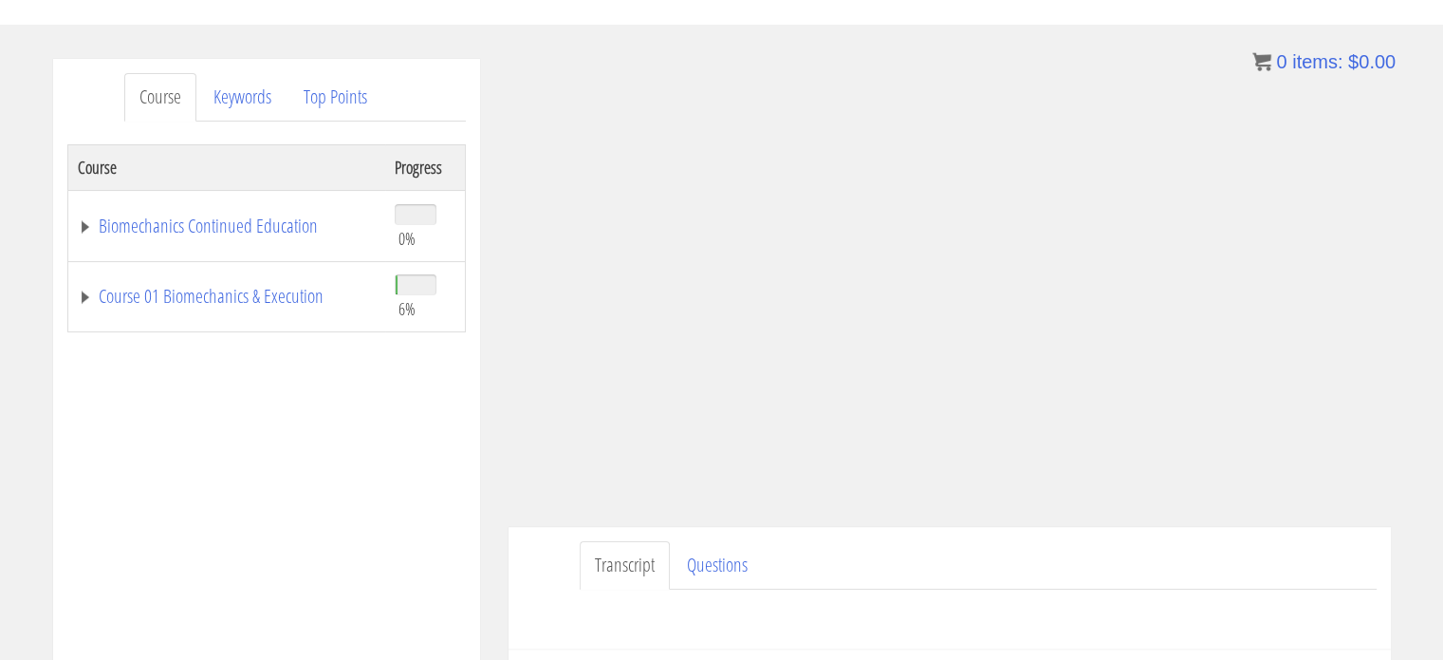
scroll to position [285, 0]
